Goal: Task Accomplishment & Management: Manage account settings

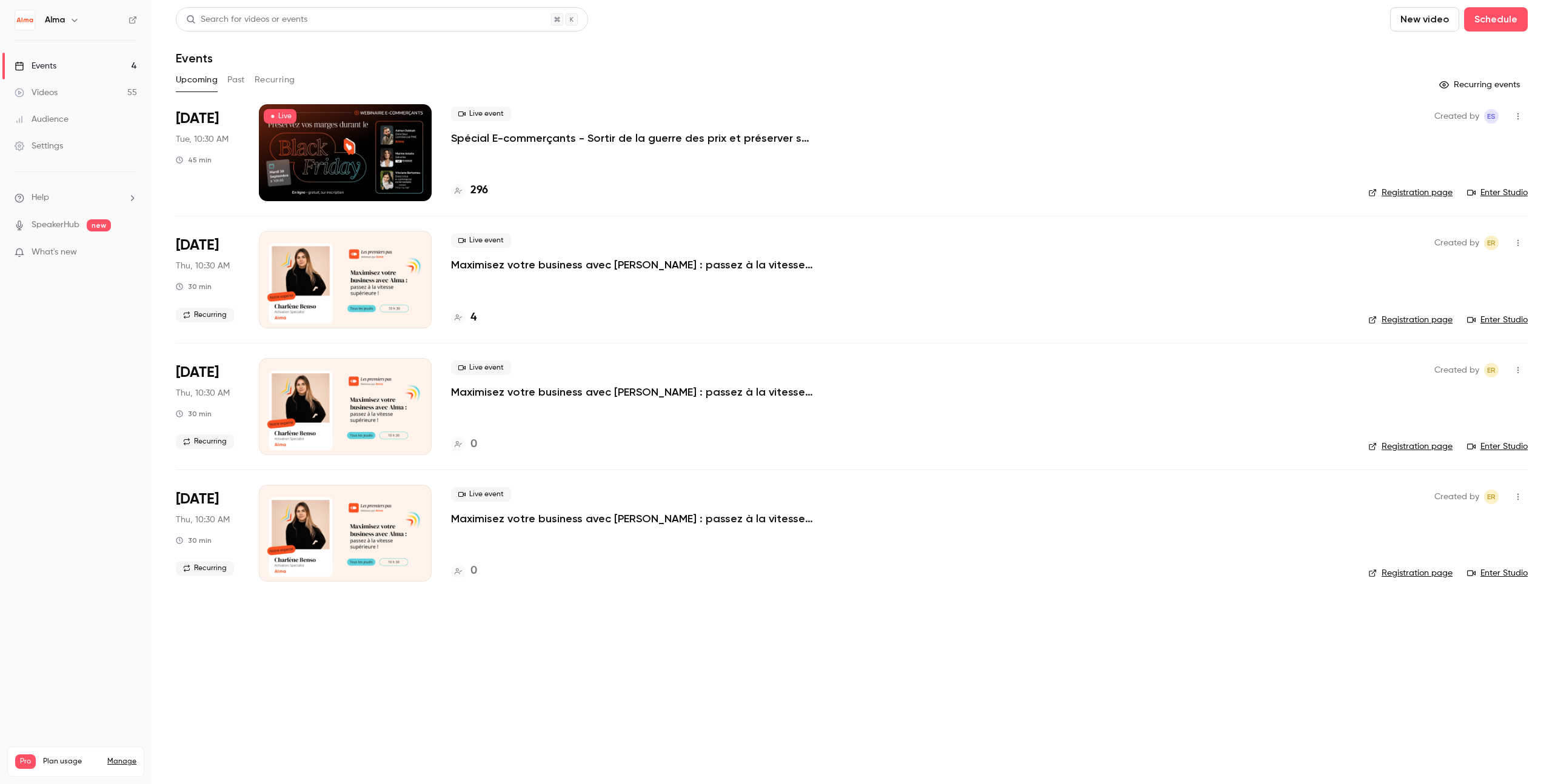
click at [602, 137] on p "Spécial E-commerçants - Sortir de la guerre des prix et préserver ses marges pe…" at bounding box center [633, 138] width 363 height 14
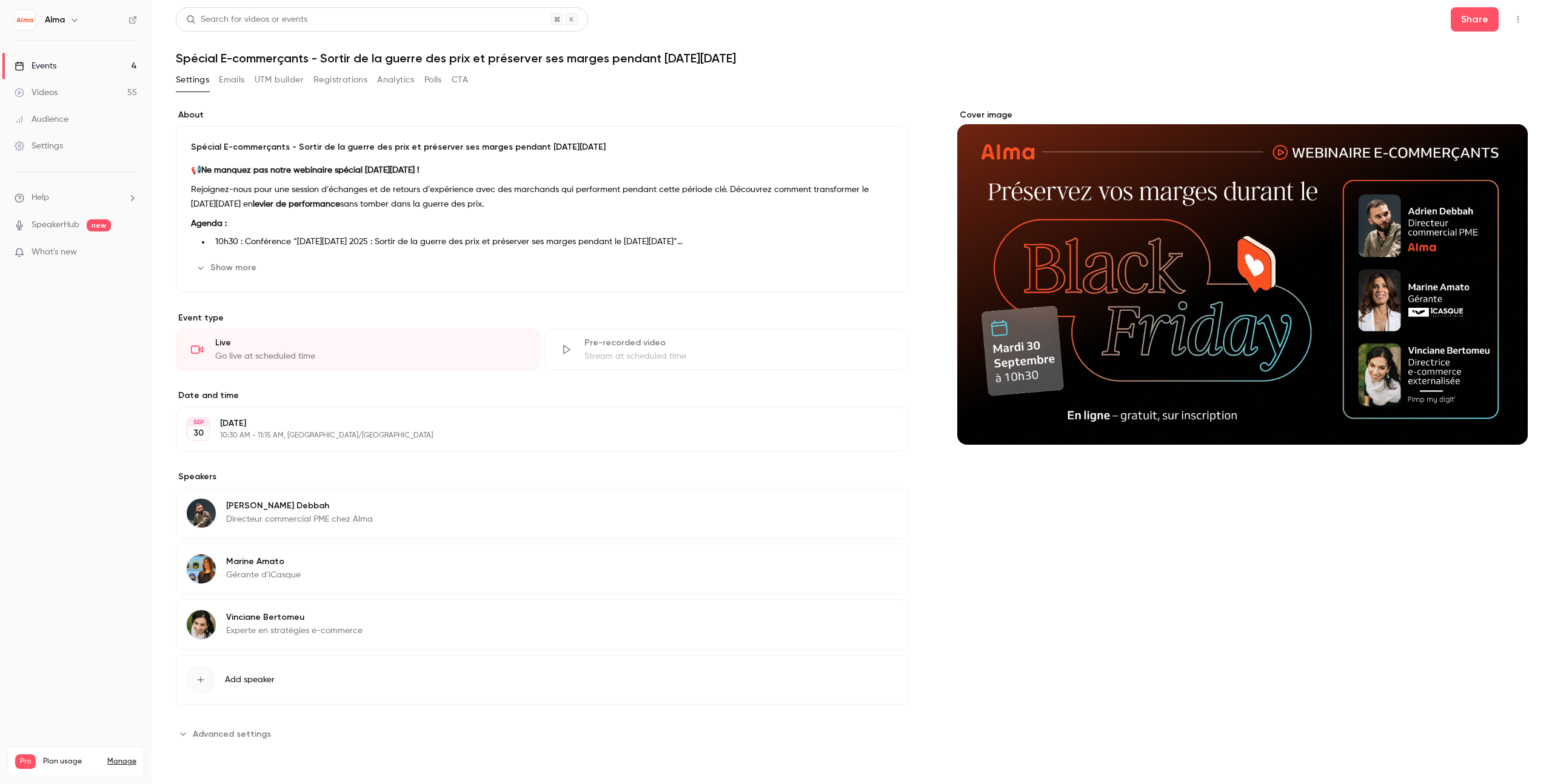
click at [388, 85] on button "Analytics" at bounding box center [396, 80] width 38 height 19
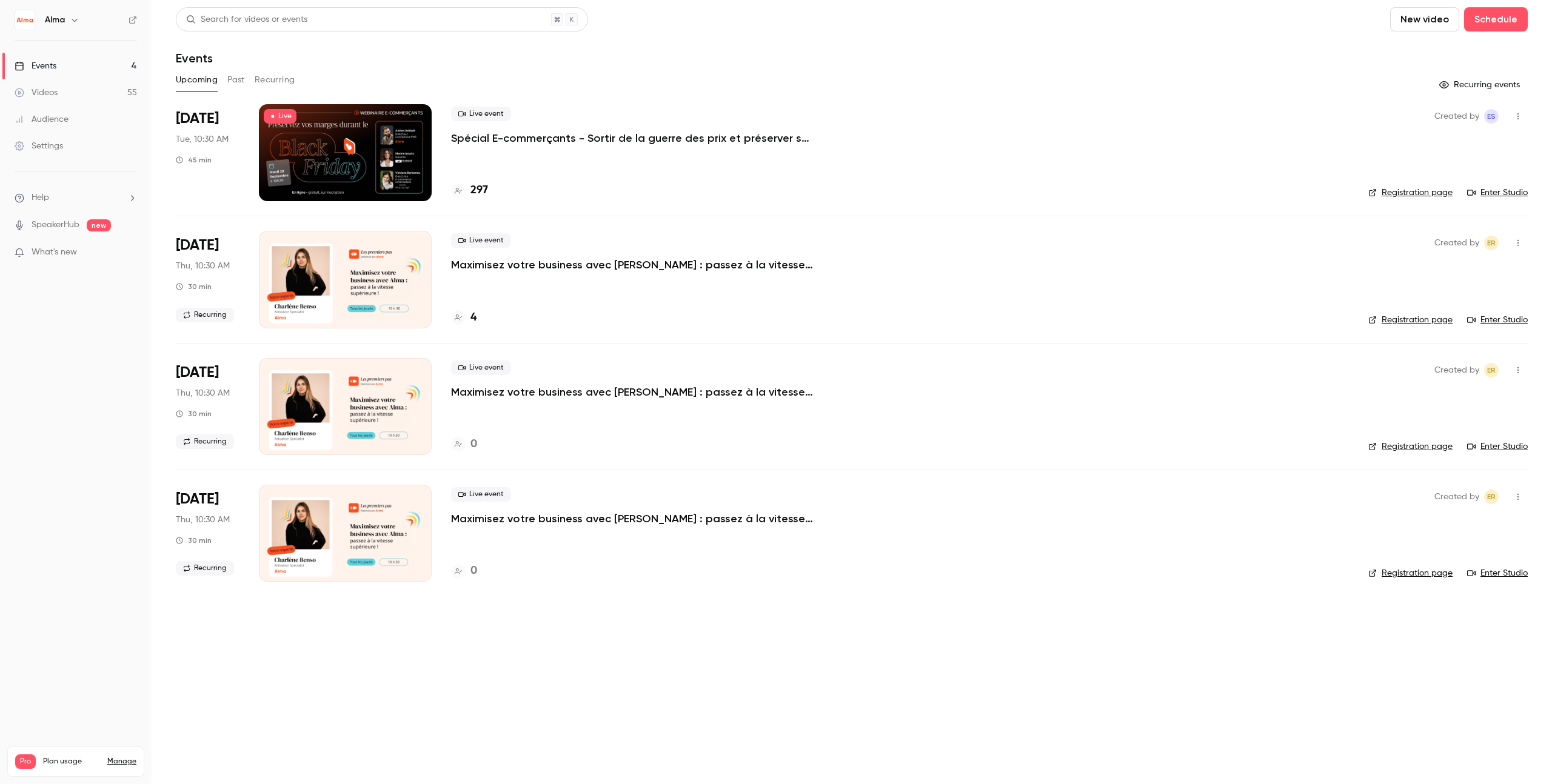
click at [523, 138] on p "Spécial E-commerçants - Sortir de la guerre des prix et préserver ses marges pe…" at bounding box center [633, 138] width 363 height 14
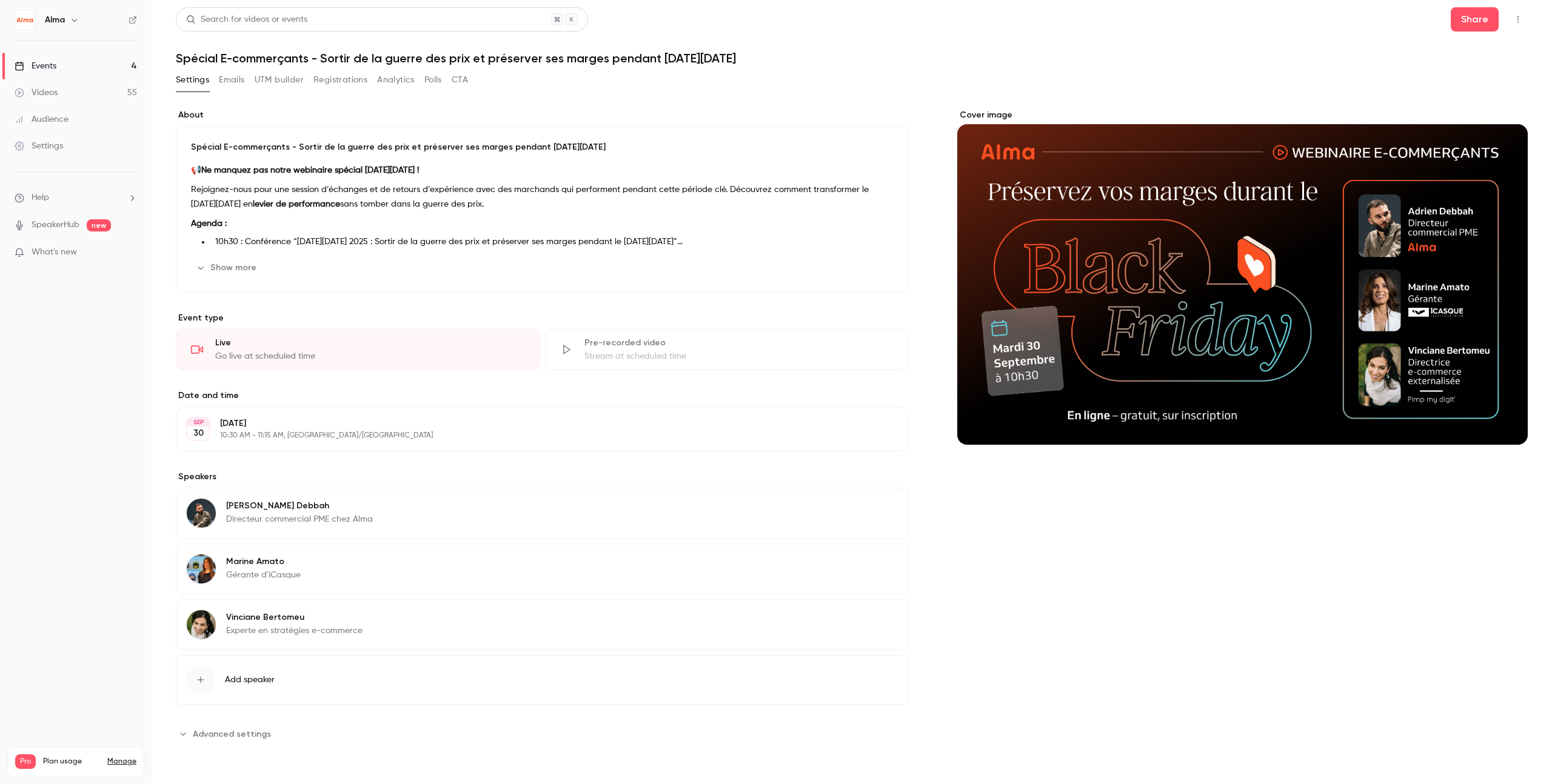
click at [341, 79] on button "Registrations" at bounding box center [340, 80] width 54 height 19
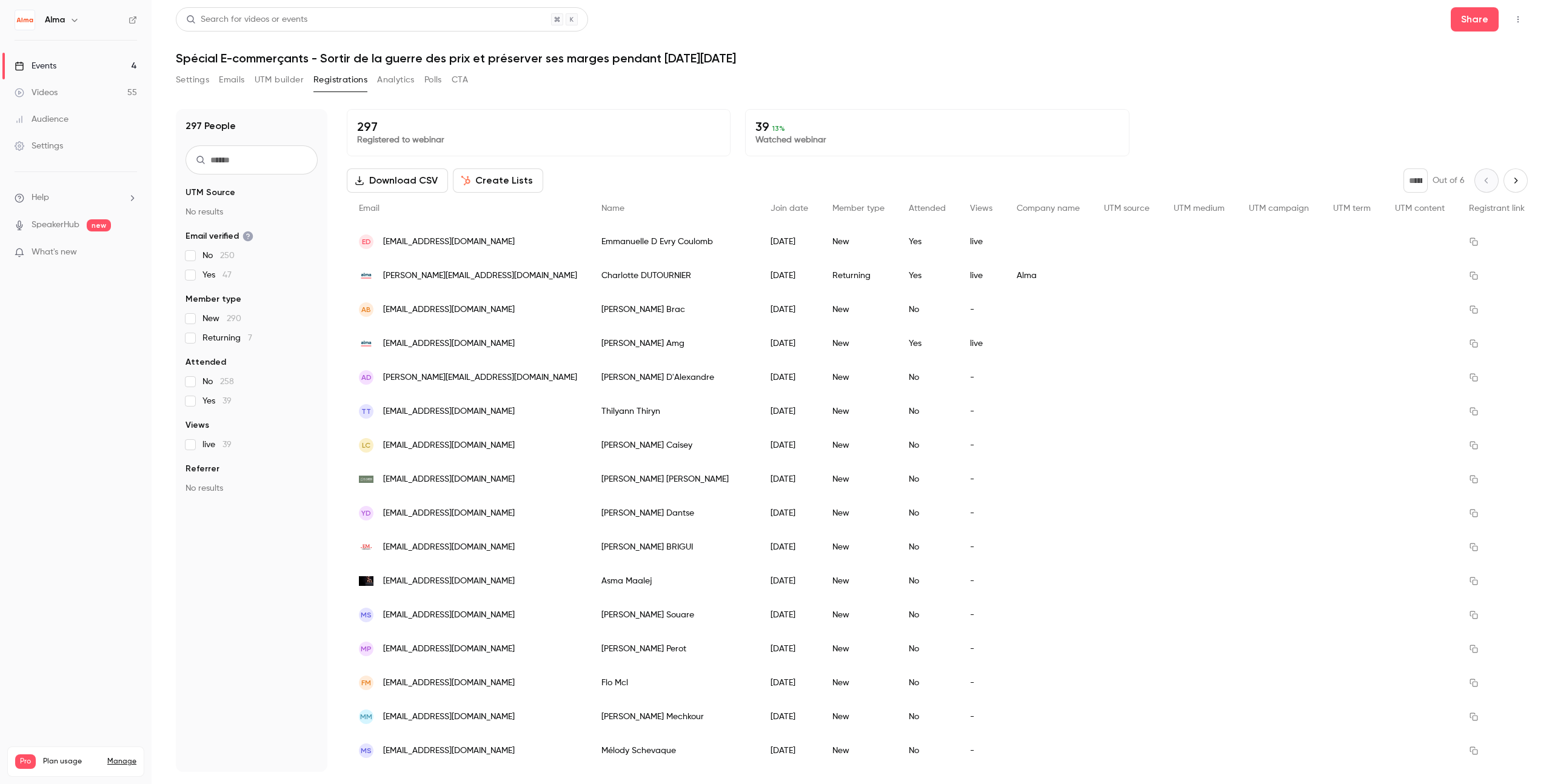
click at [396, 76] on button "Analytics" at bounding box center [396, 80] width 38 height 19
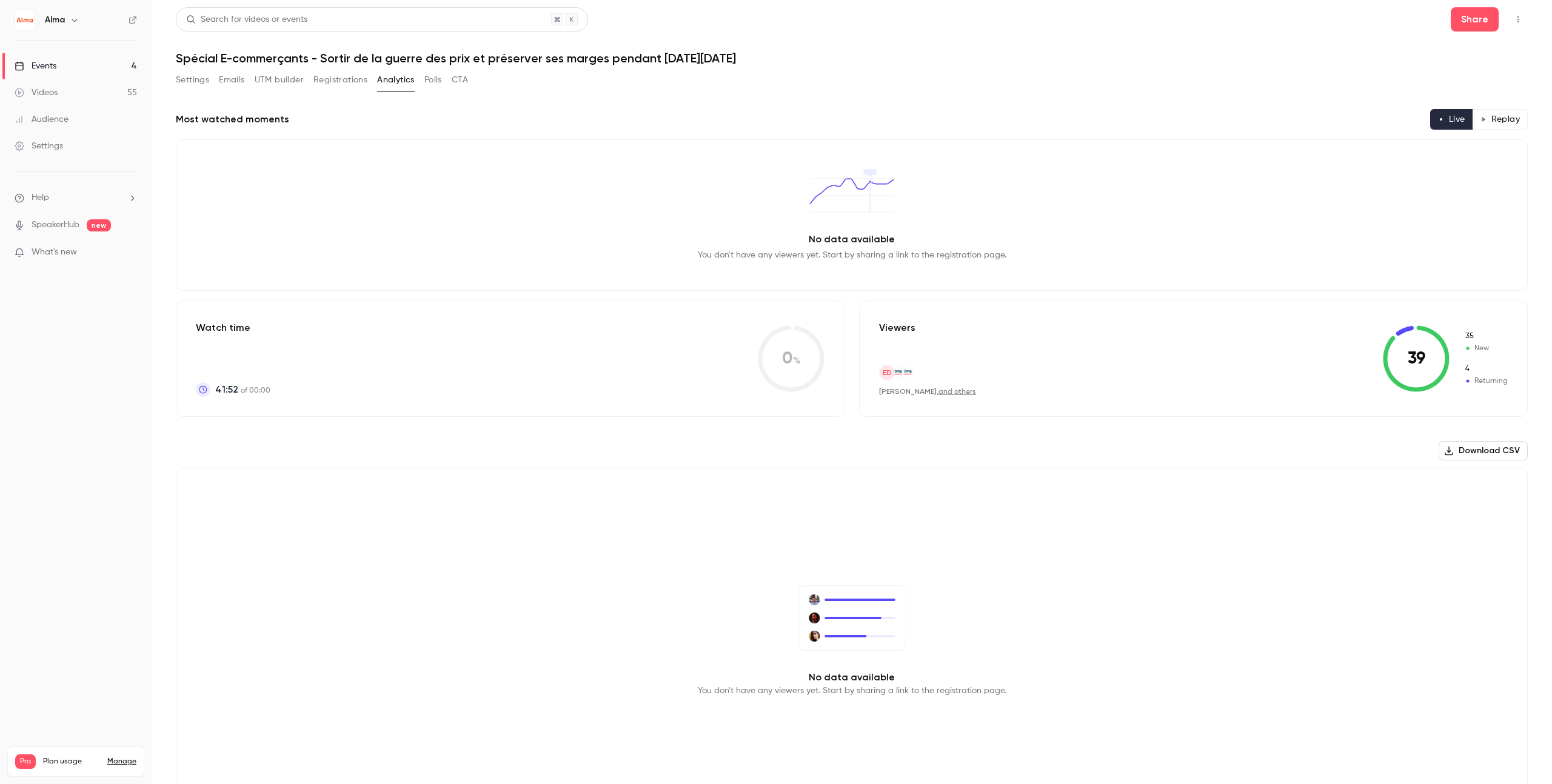
click at [190, 78] on button "Settings" at bounding box center [192, 80] width 33 height 19
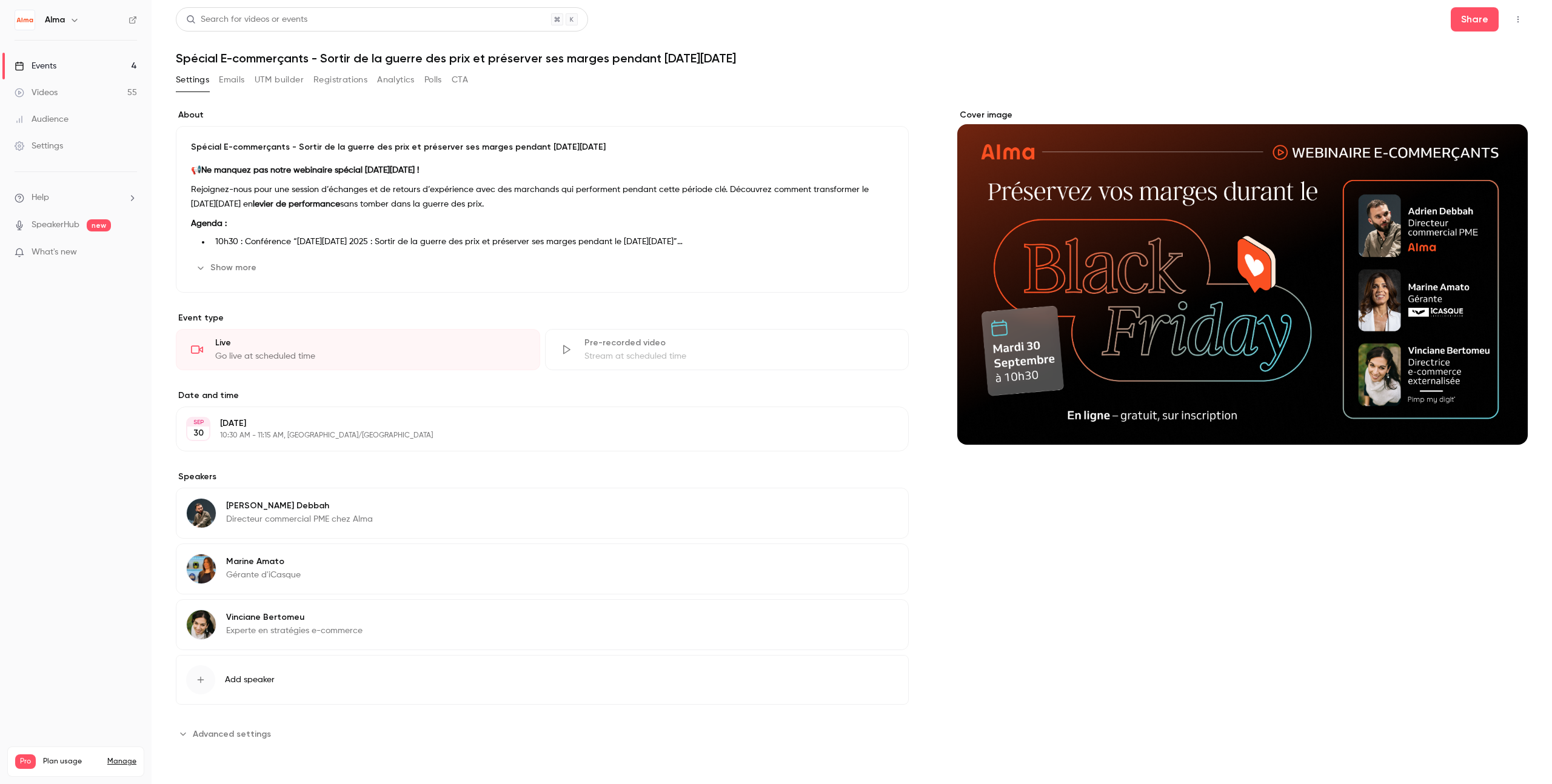
click at [230, 84] on button "Emails" at bounding box center [232, 80] width 26 height 19
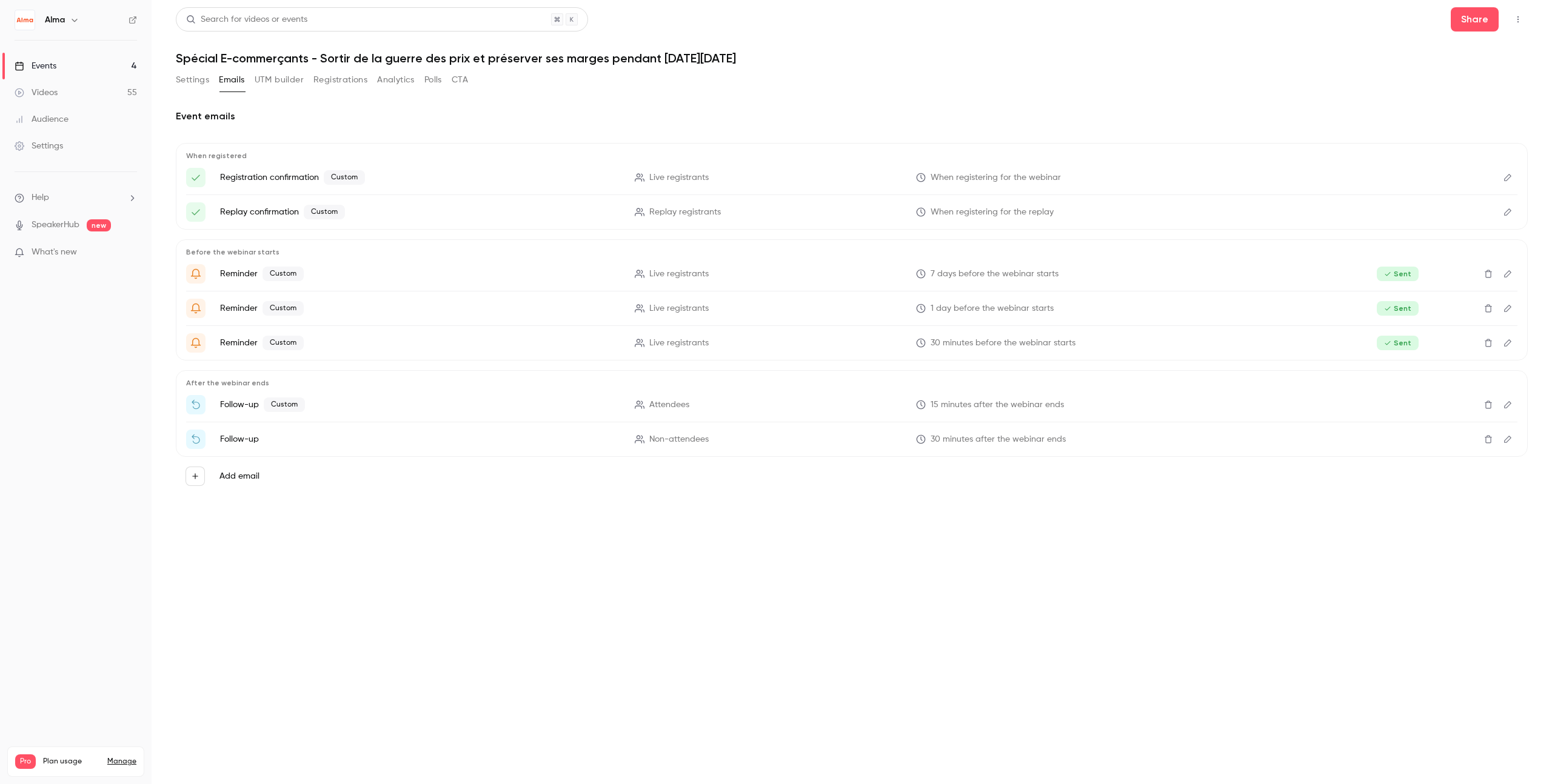
click at [347, 81] on button "Registrations" at bounding box center [340, 80] width 54 height 19
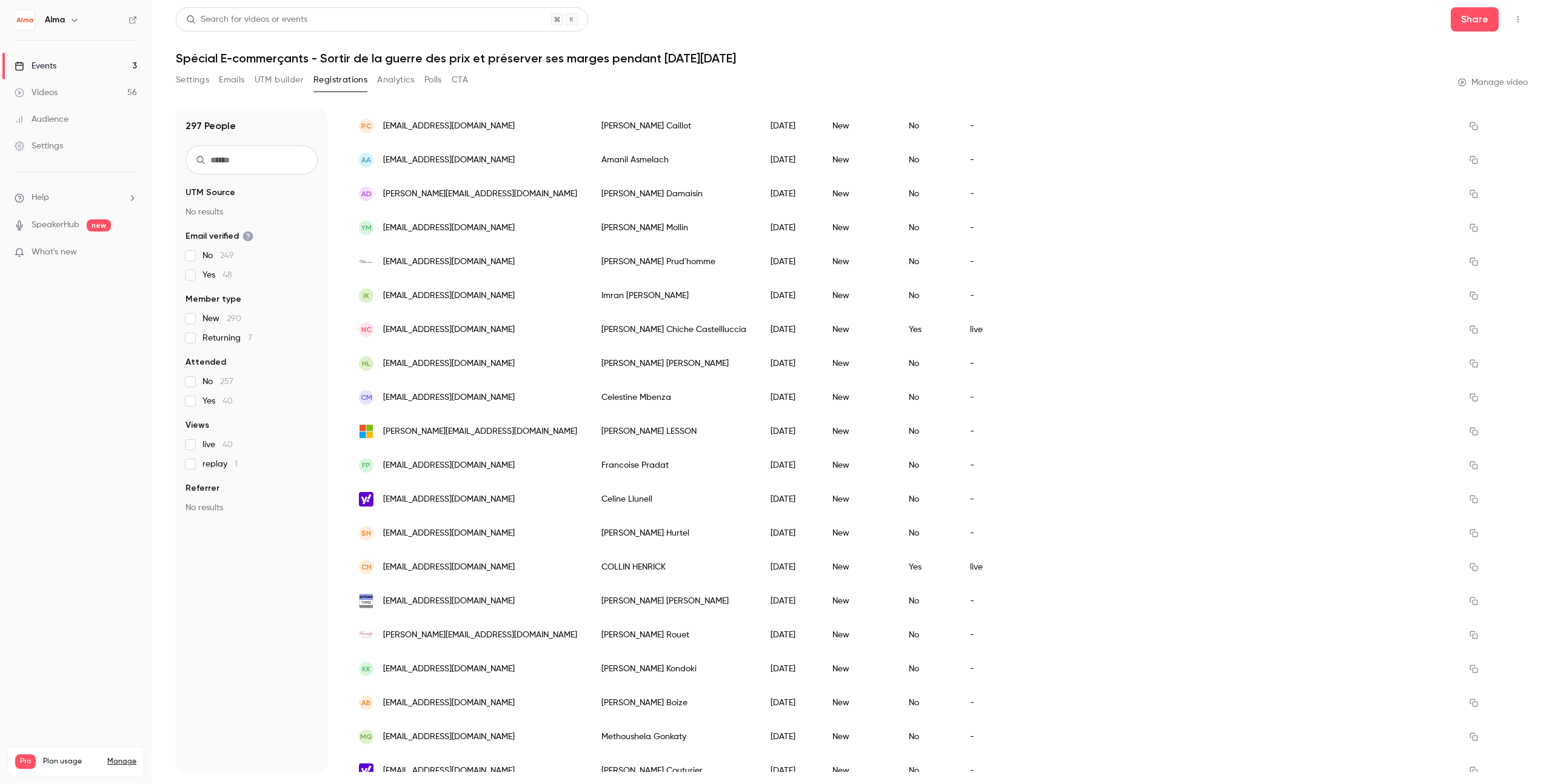
scroll to position [1150, 0]
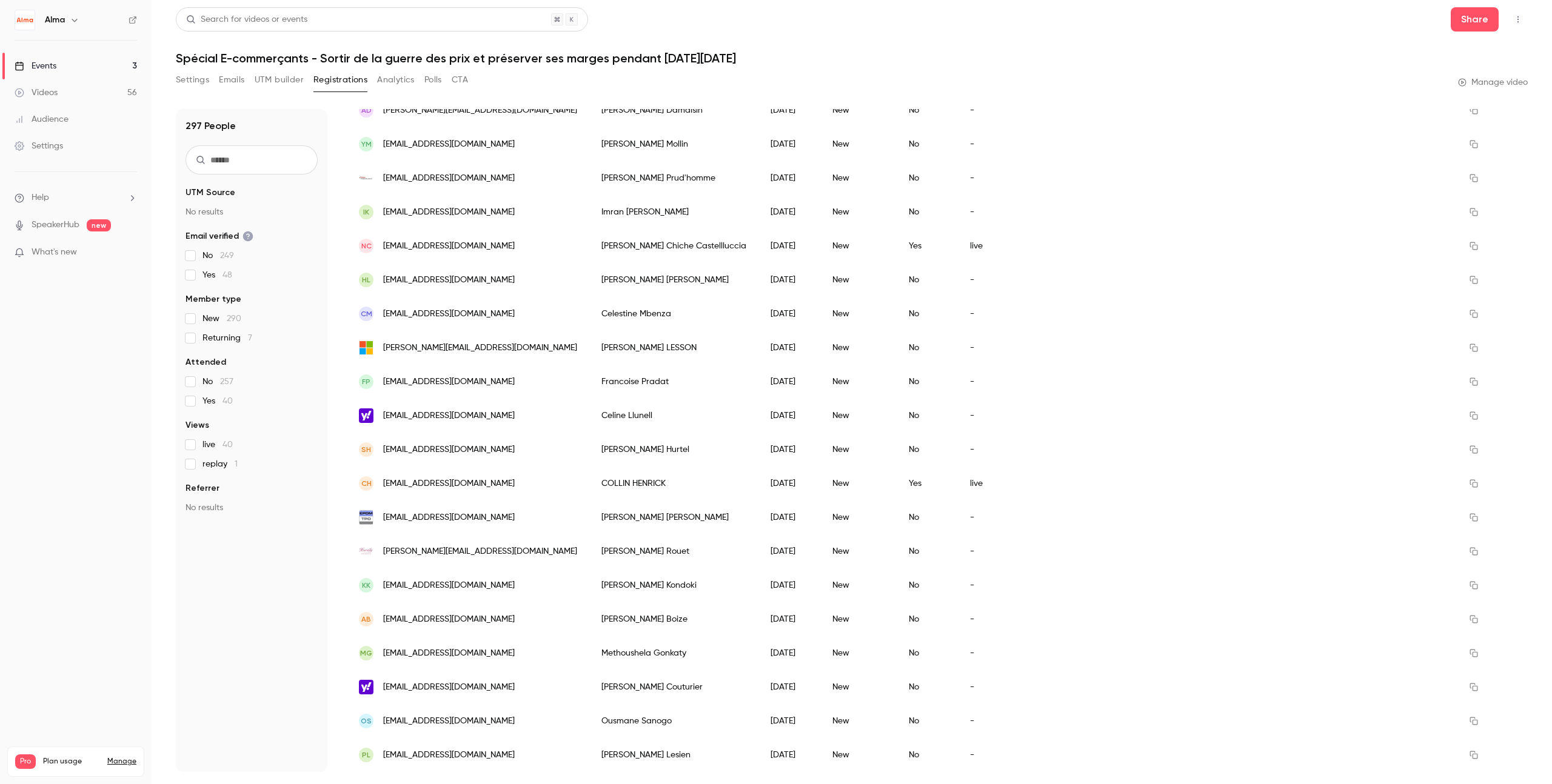
click at [224, 77] on button "Emails" at bounding box center [232, 80] width 26 height 19
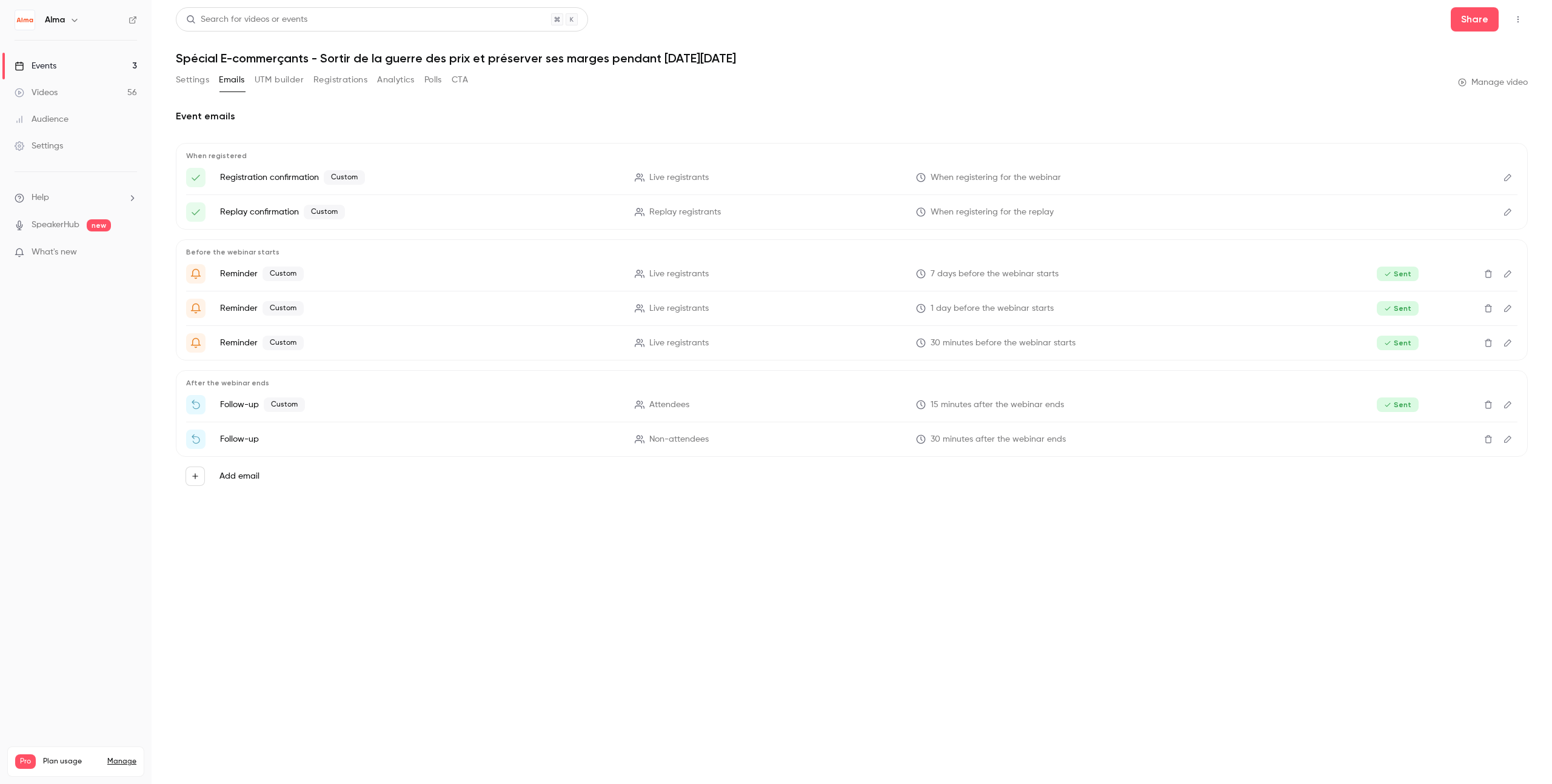
click at [884, 337] on p "Live registrants" at bounding box center [768, 343] width 267 height 13
click at [571, 352] on li "Reminder Custom Live registrants 30 minutes before the webinar starts Sent" at bounding box center [851, 343] width 1331 height 19
click at [245, 344] on p "Reminder Custom" at bounding box center [420, 343] width 400 height 14
click at [1513, 341] on button "Edit" at bounding box center [1508, 343] width 19 height 19
click at [1510, 306] on icon "Edit" at bounding box center [1508, 308] width 10 height 9
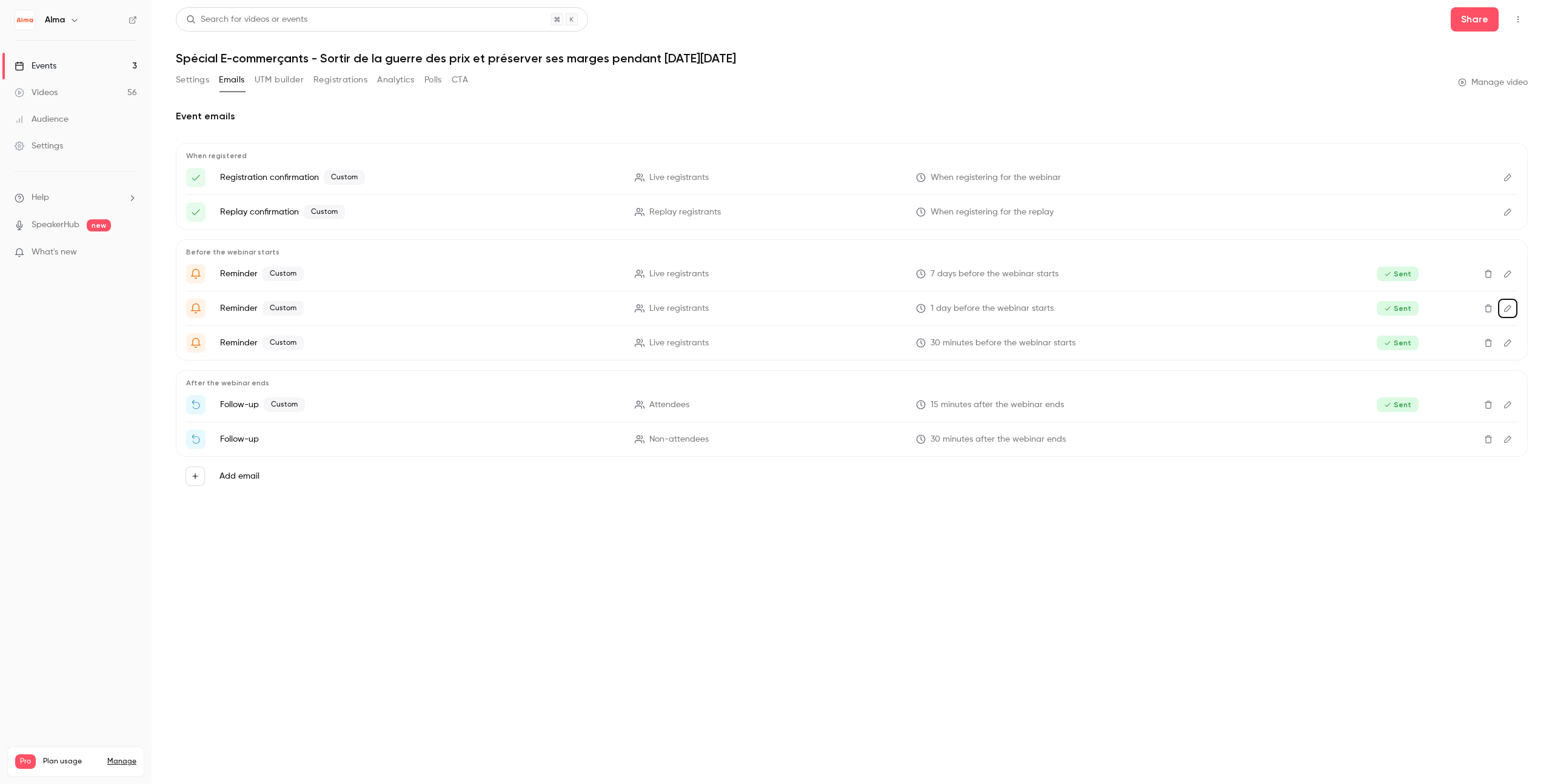
click at [1506, 272] on icon "Edit" at bounding box center [1508, 273] width 10 height 9
click at [403, 75] on button "Analytics" at bounding box center [396, 80] width 38 height 19
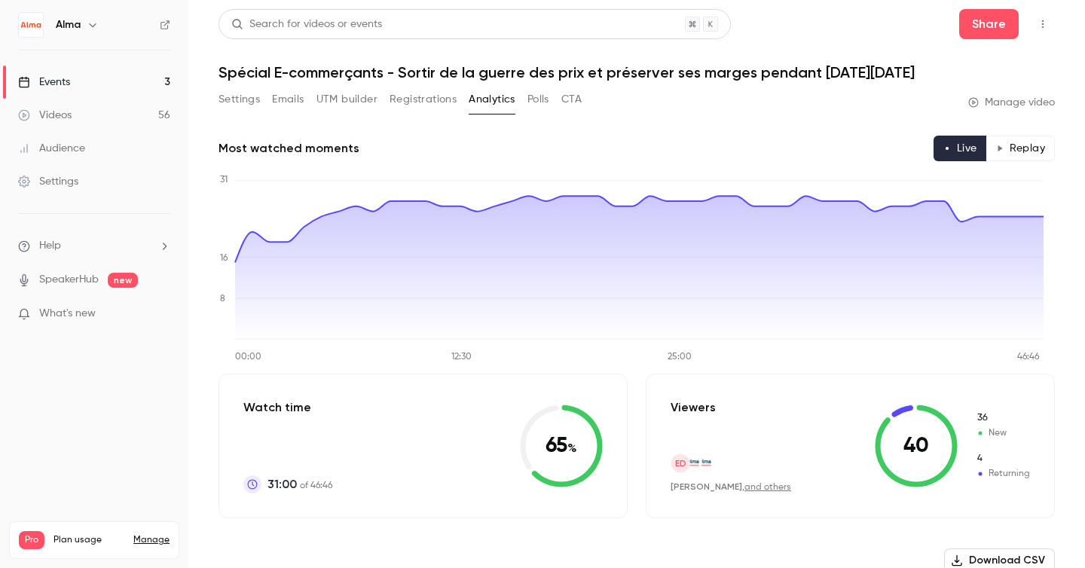
click at [247, 99] on button "Settings" at bounding box center [239, 99] width 41 height 24
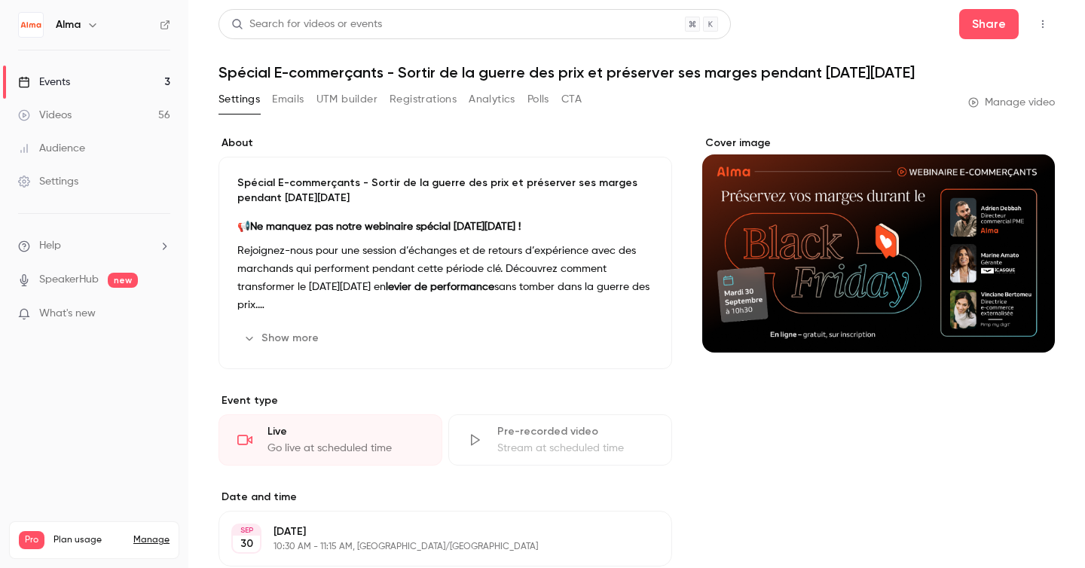
click at [344, 103] on button "UTM builder" at bounding box center [347, 99] width 61 height 24
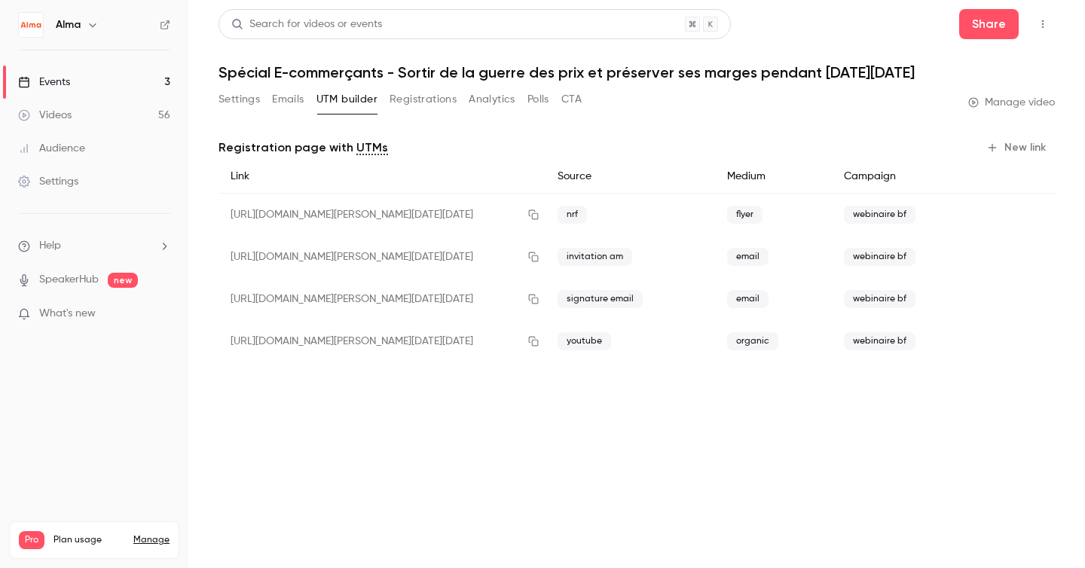
click at [500, 93] on button "Analytics" at bounding box center [492, 99] width 47 height 24
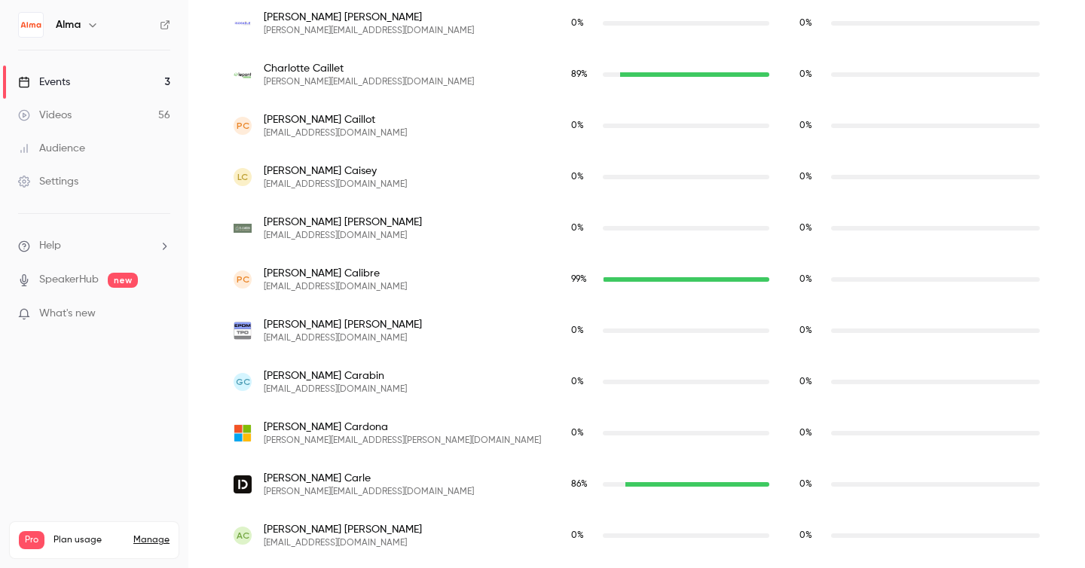
scroll to position [3454, 0]
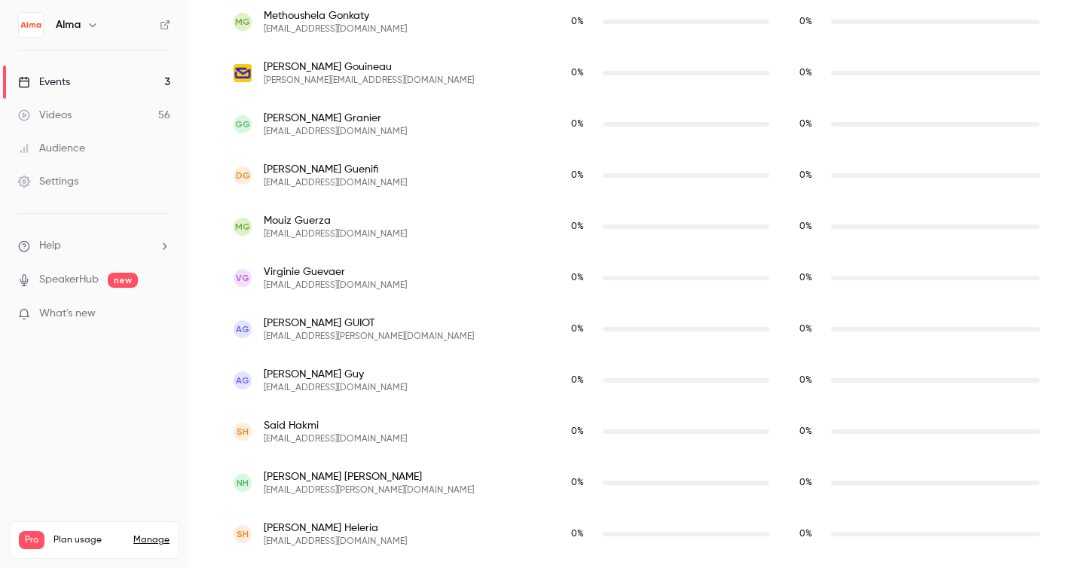
scroll to position [6881, 0]
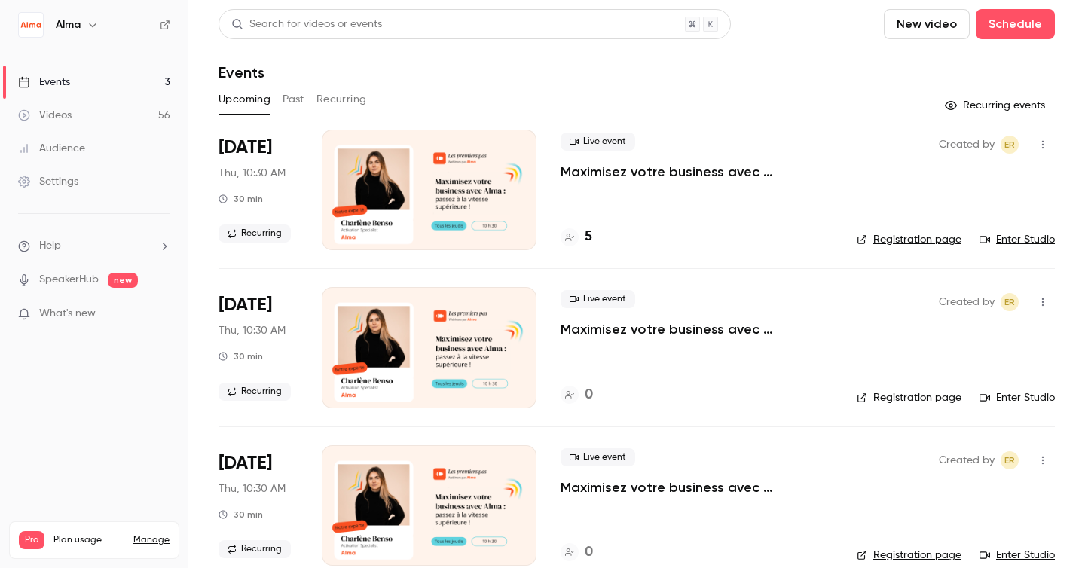
scroll to position [25, 0]
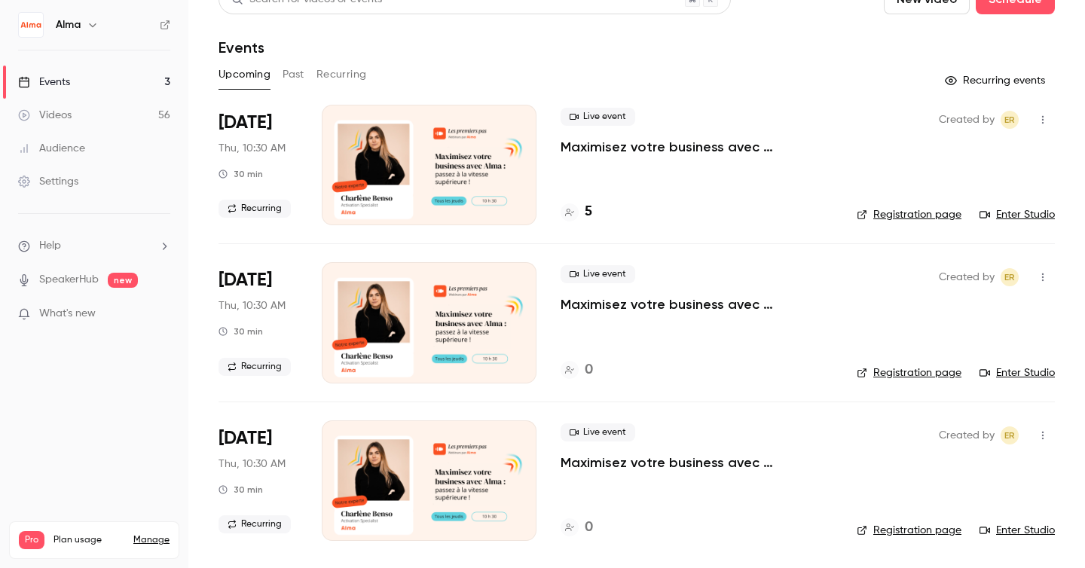
click at [289, 60] on div "Search for videos or events New video Schedule Events Upcoming Past Recurring R…" at bounding box center [637, 271] width 837 height 575
click at [289, 61] on div "Search for videos or events New video Schedule Events Upcoming Past Recurring R…" at bounding box center [637, 271] width 837 height 575
click at [290, 66] on button "Past" at bounding box center [294, 75] width 22 height 24
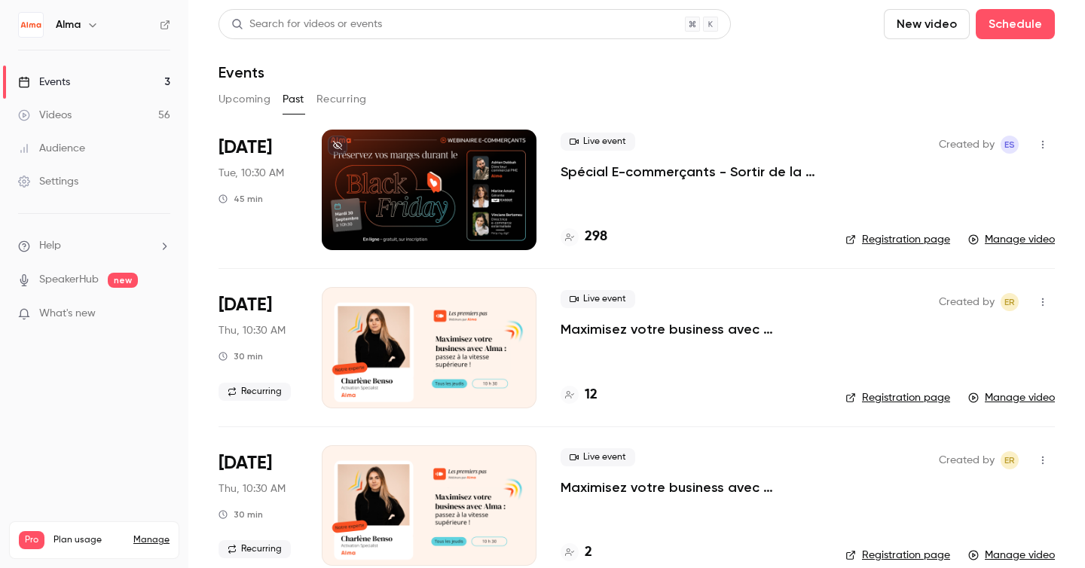
click at [594, 225] on div "Live event Spécial E-commerçants - Sortir de la guerre des prix et préserver se…" at bounding box center [691, 190] width 261 height 121
click at [595, 231] on h4 "298" at bounding box center [596, 237] width 23 height 20
